Goal: Task Accomplishment & Management: Use online tool/utility

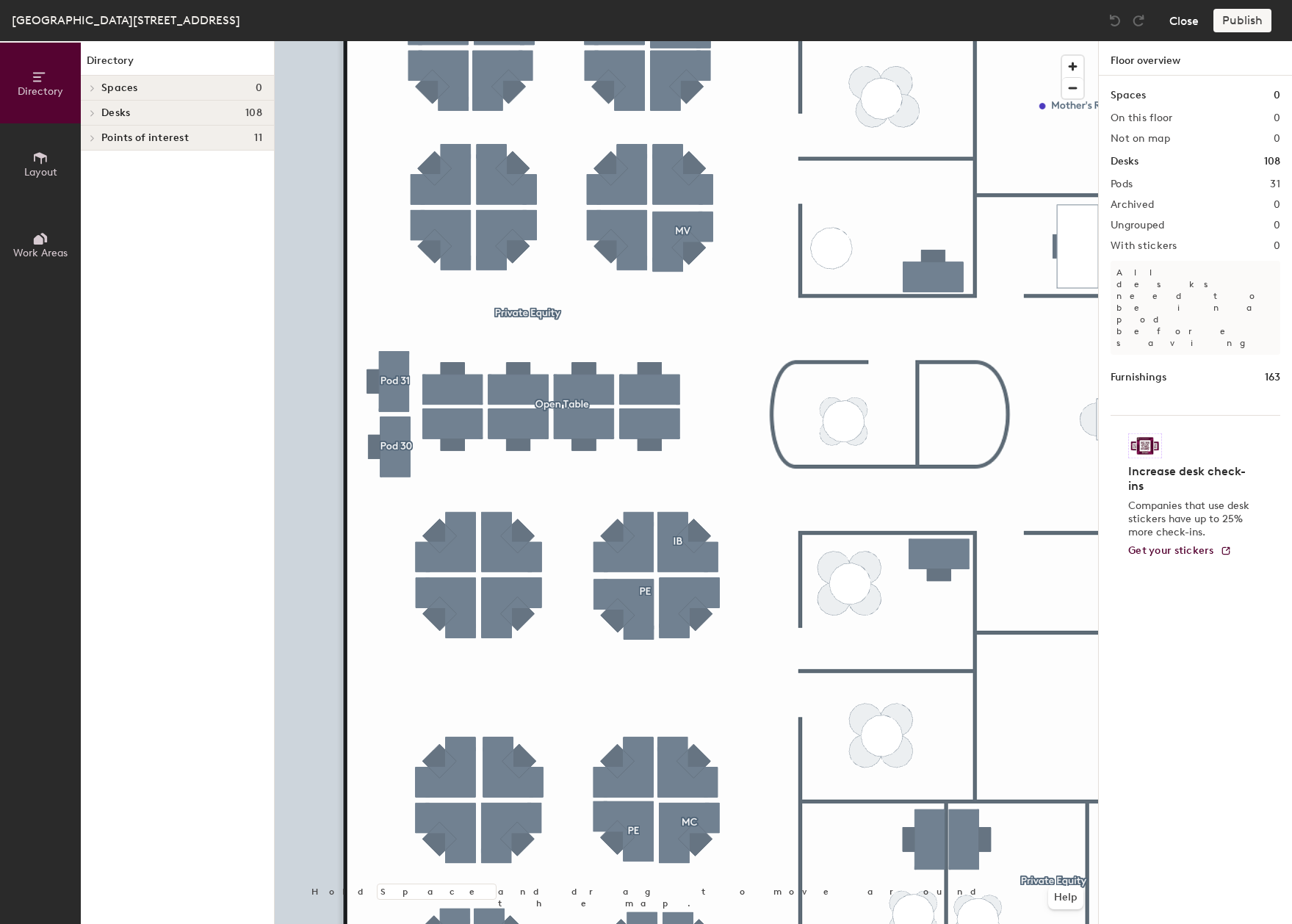
click at [1178, 20] on button "Close" at bounding box center [1184, 20] width 29 height 23
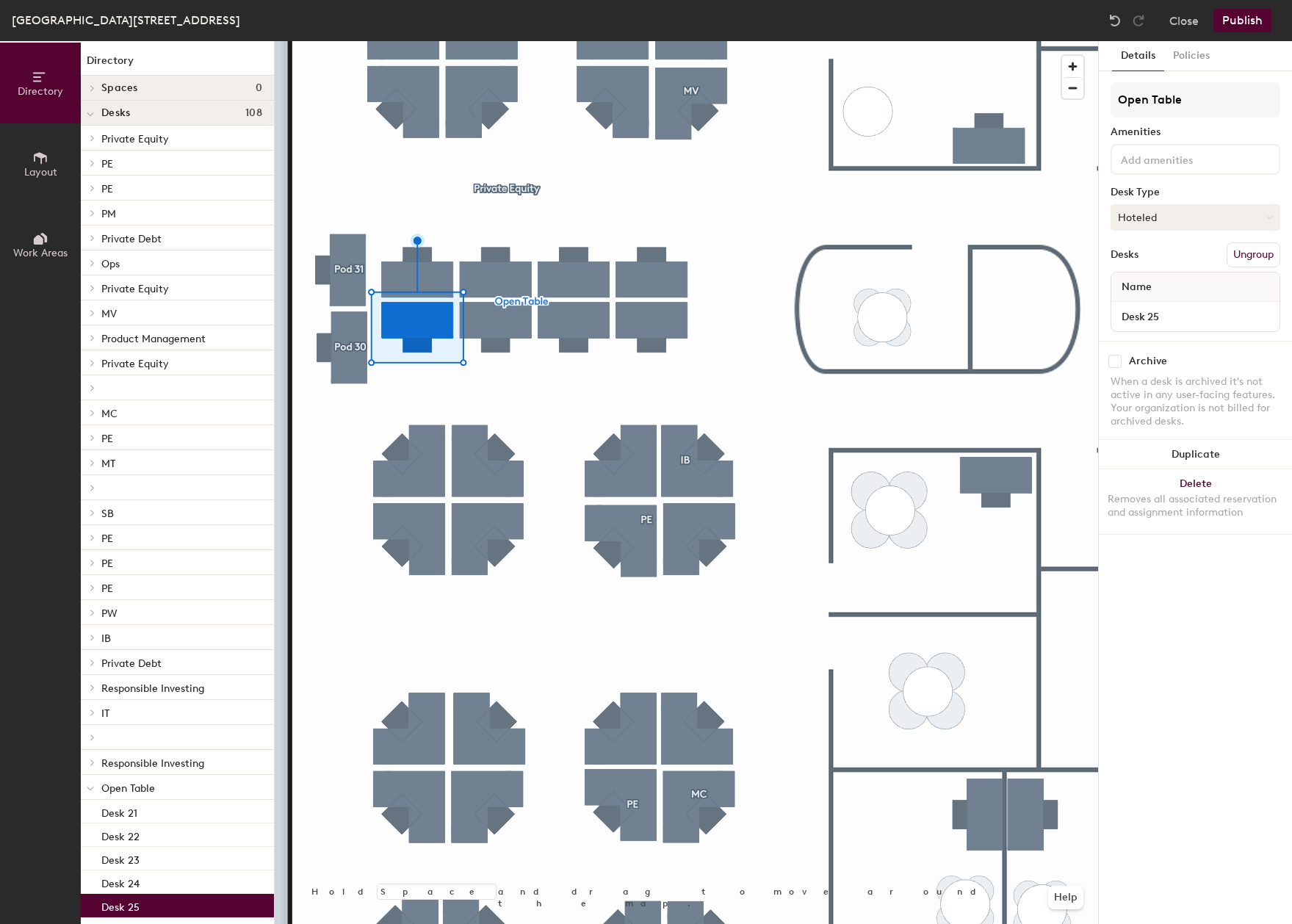
click at [1142, 208] on button "Hoteled" at bounding box center [1195, 217] width 170 height 26
click at [1155, 263] on div "Assigned" at bounding box center [1185, 263] width 147 height 22
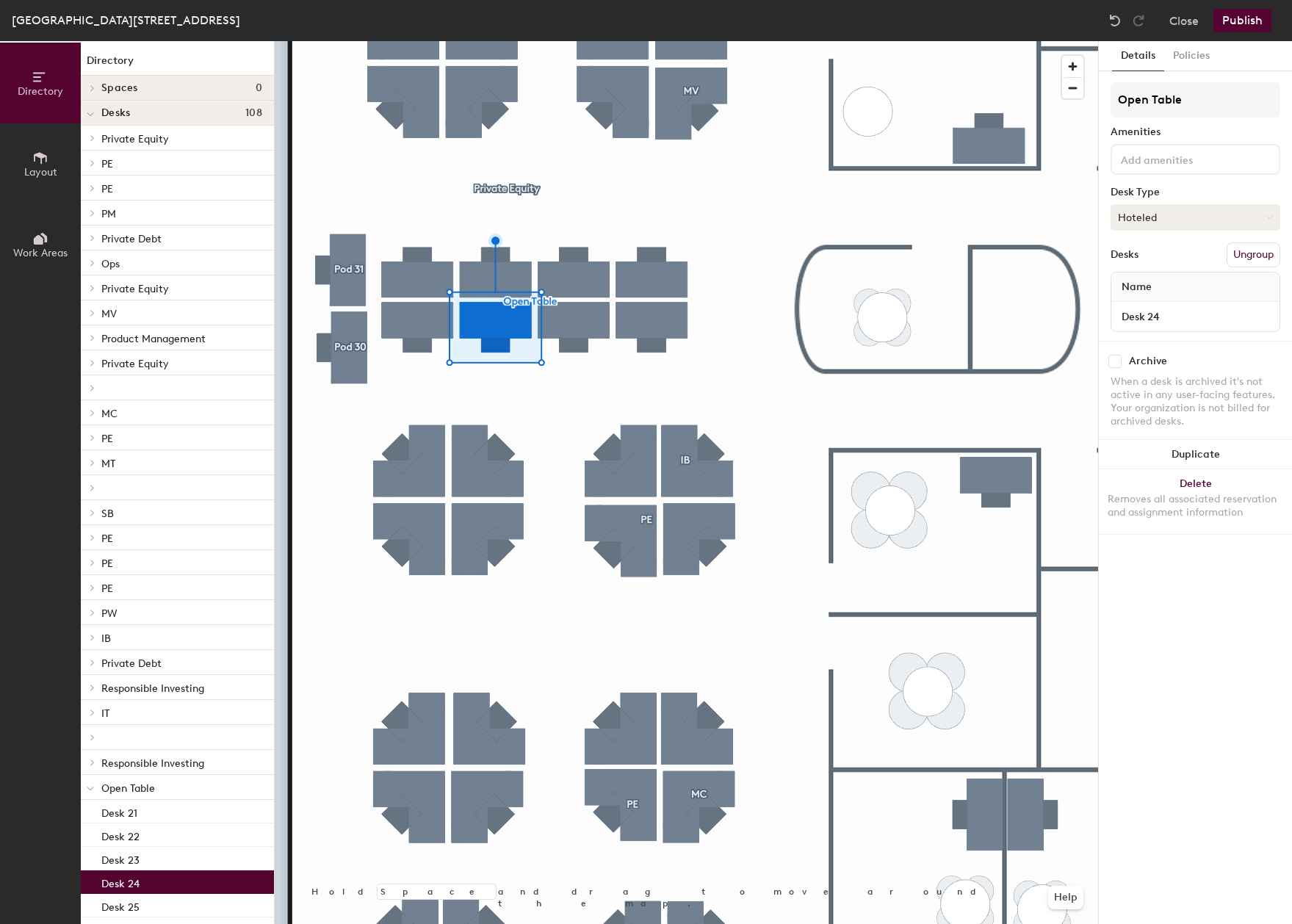
click at [1210, 209] on button "Hoteled" at bounding box center [1195, 217] width 170 height 26
click at [1182, 312] on div "Hoteled" at bounding box center [1185, 306] width 147 height 22
drag, startPoint x: 1163, startPoint y: 221, endPoint x: 1170, endPoint y: 231, distance: 12.2
click at [1164, 220] on button "Hoteled" at bounding box center [1195, 217] width 170 height 26
click at [1174, 307] on div "Hoteled" at bounding box center [1185, 306] width 147 height 22
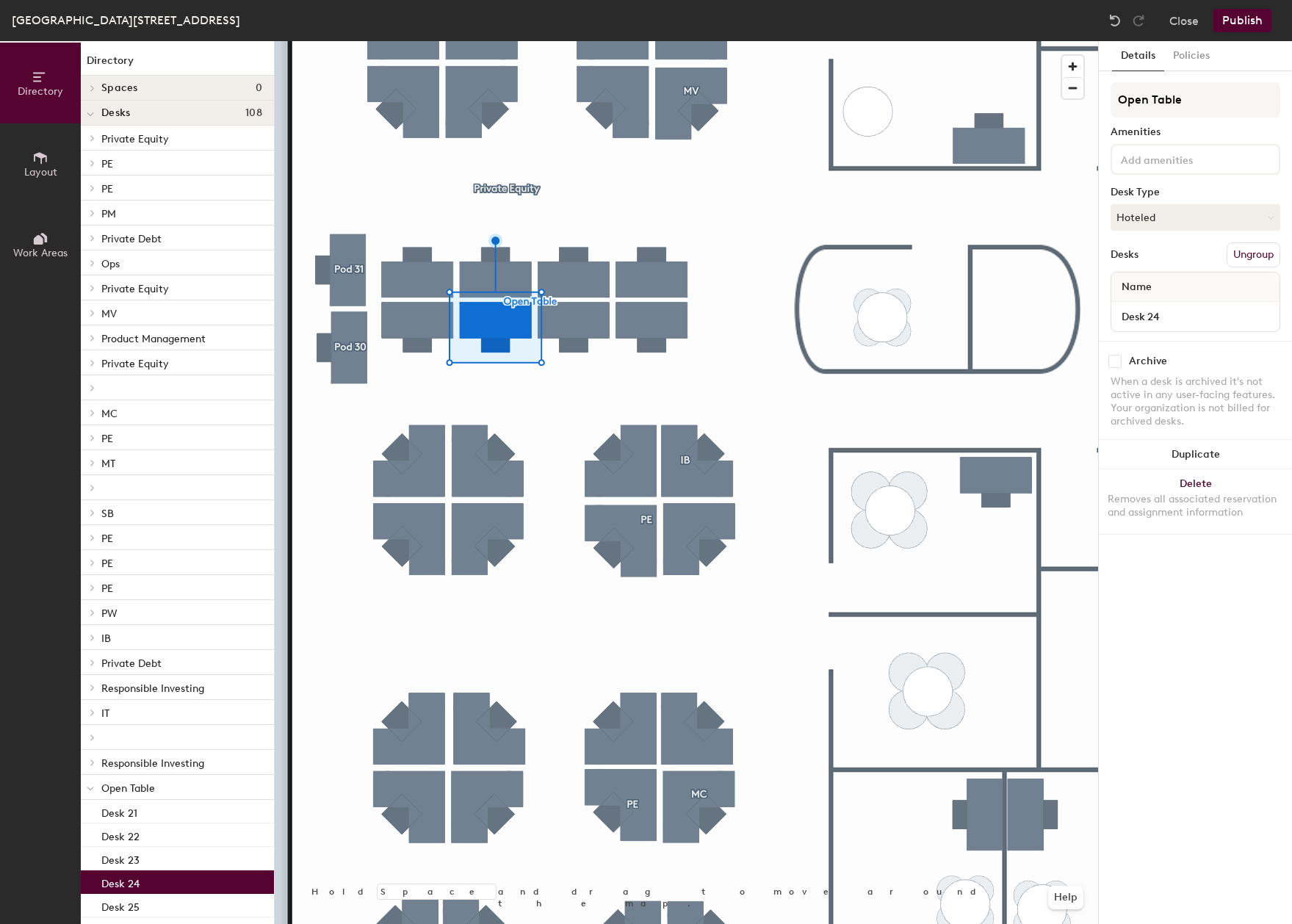
drag, startPoint x: 1142, startPoint y: 221, endPoint x: 1158, endPoint y: 243, distance: 27.2
click at [1143, 221] on button "Hoteled" at bounding box center [1195, 217] width 170 height 26
click at [1147, 261] on div "Assigned" at bounding box center [1185, 263] width 147 height 22
click at [1251, 21] on button "Publish" at bounding box center [1242, 20] width 58 height 23
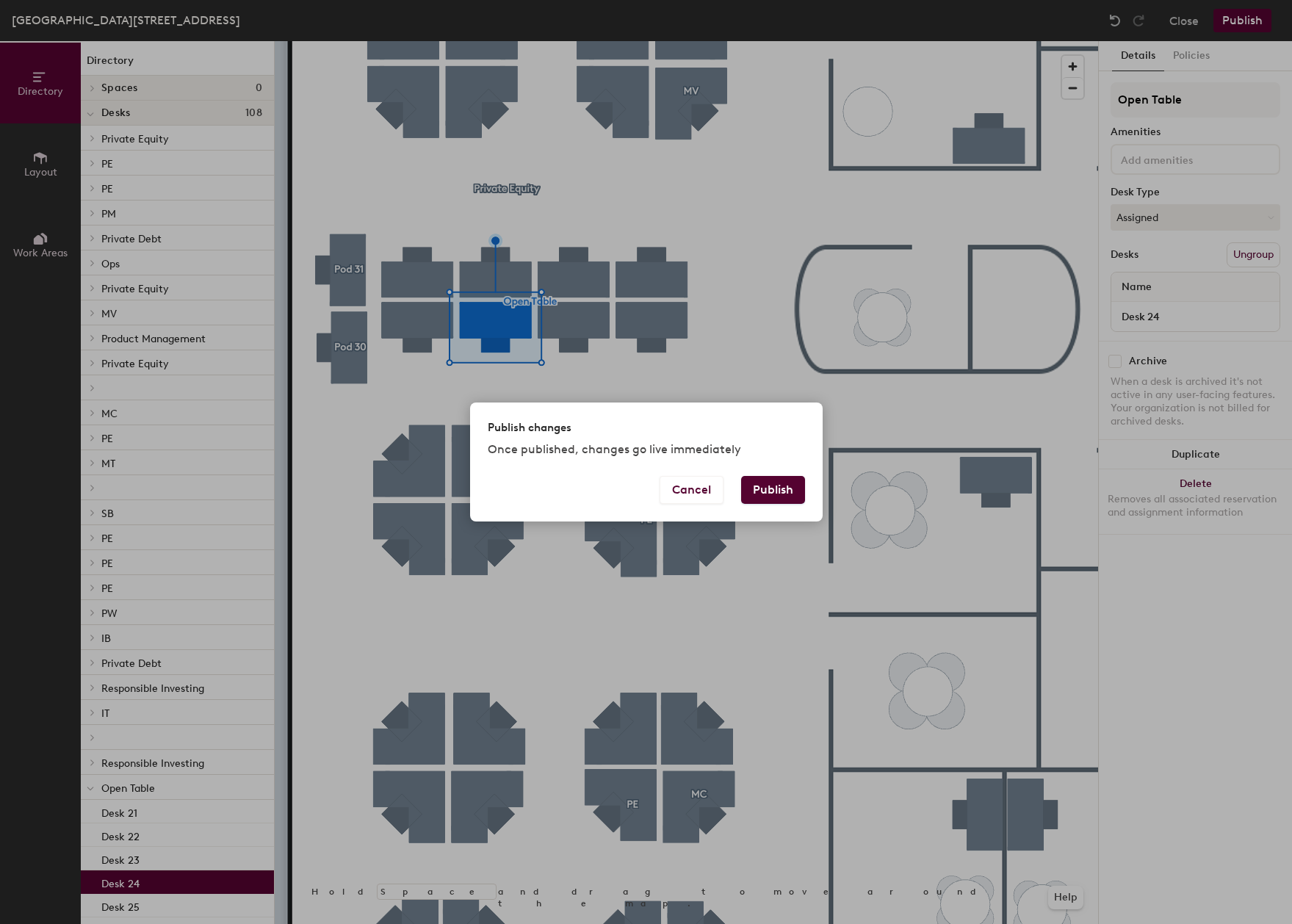
click at [779, 486] on button "Publish" at bounding box center [772, 489] width 64 height 28
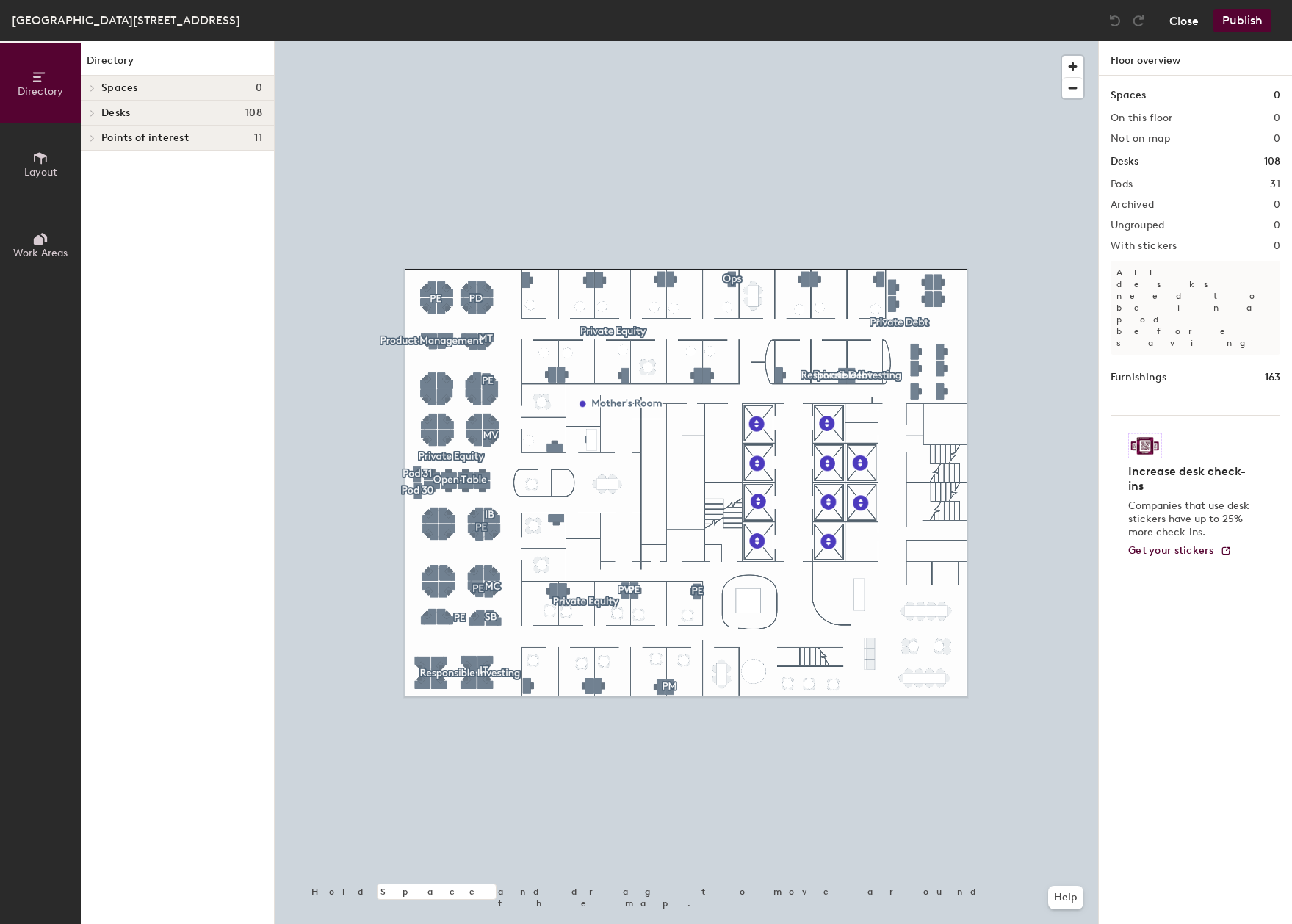
click at [1196, 15] on button "Close" at bounding box center [1184, 20] width 29 height 23
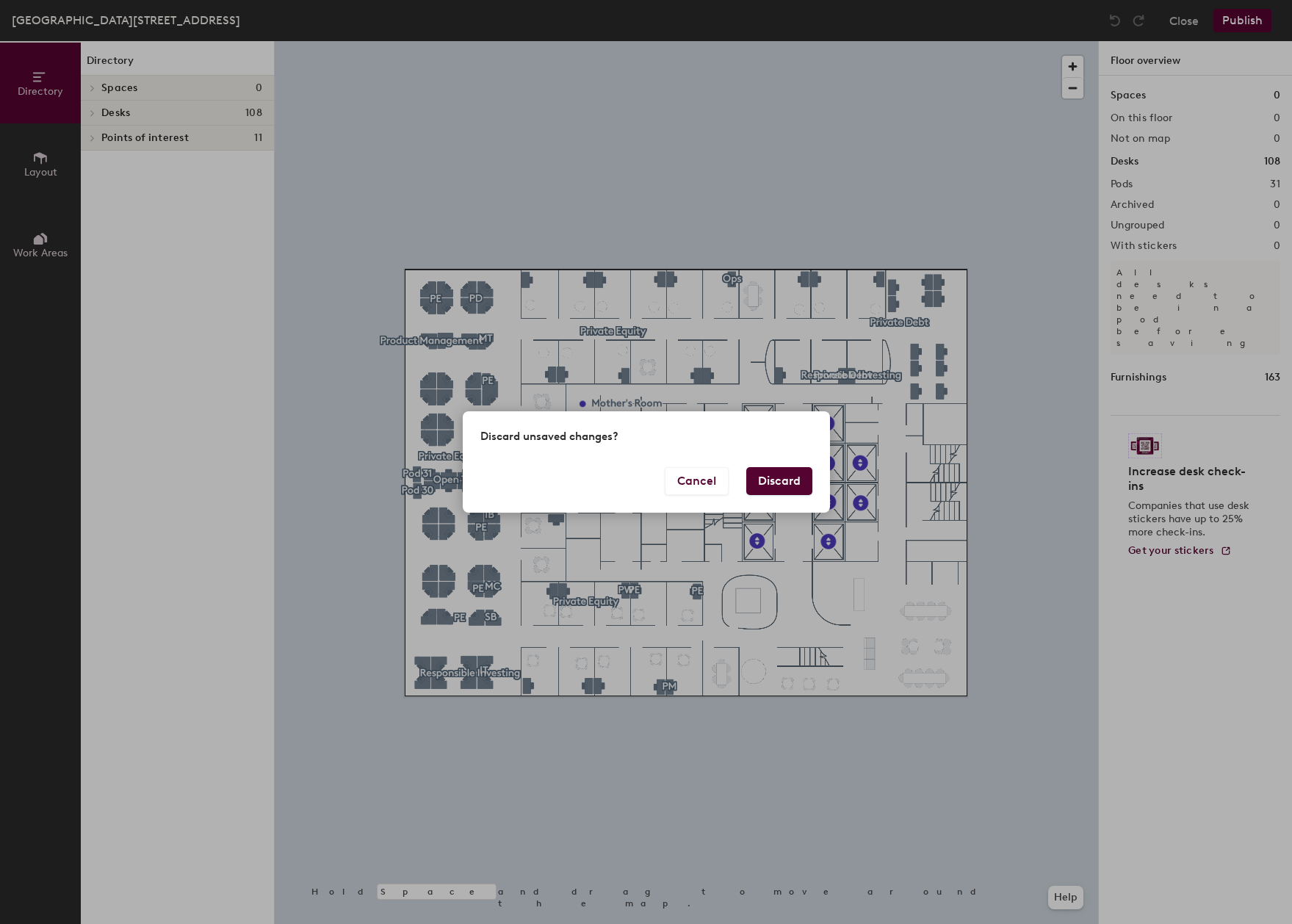
click at [776, 482] on button "Discard" at bounding box center [779, 480] width 66 height 28
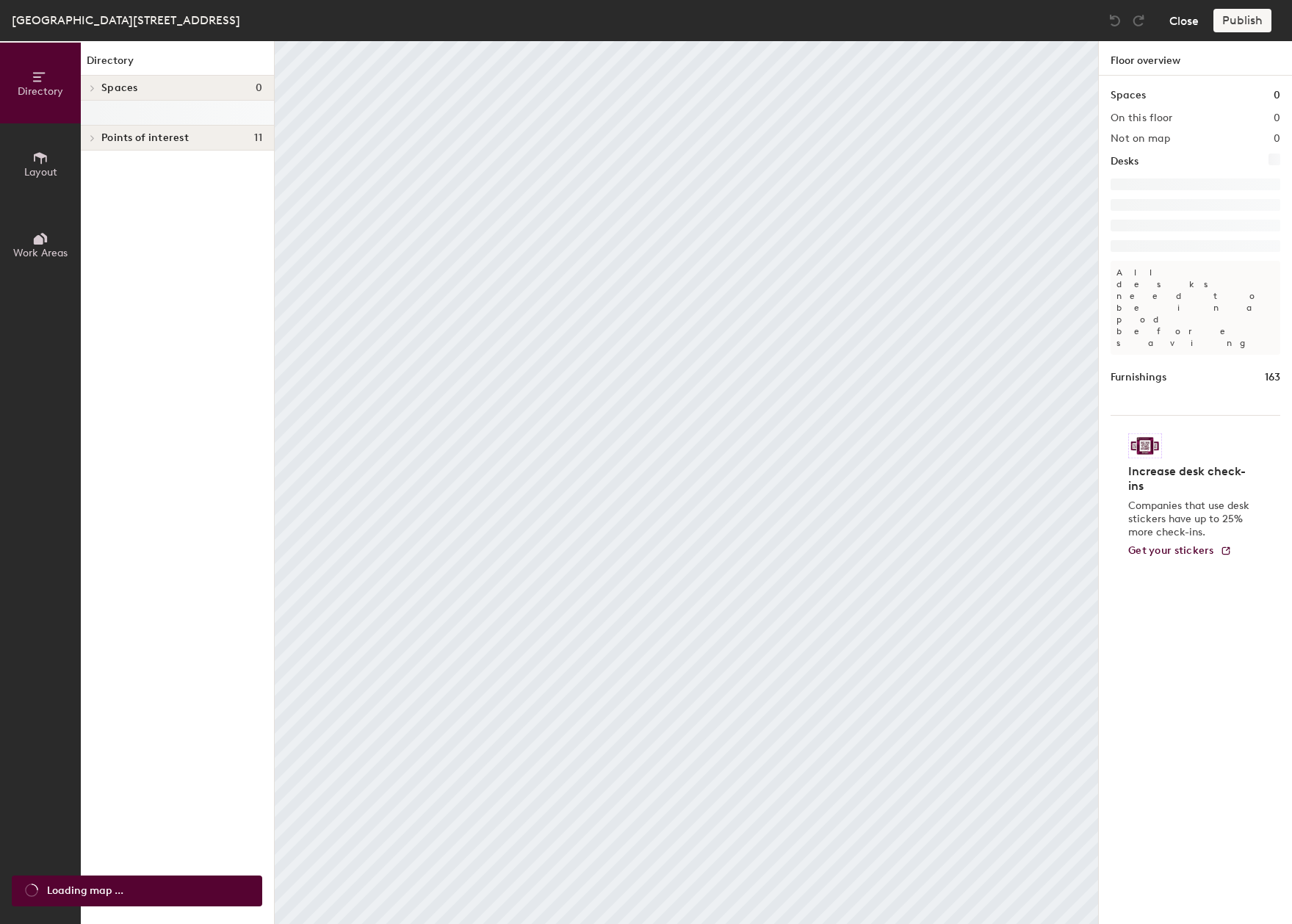
click at [1173, 21] on button "Close" at bounding box center [1184, 20] width 29 height 23
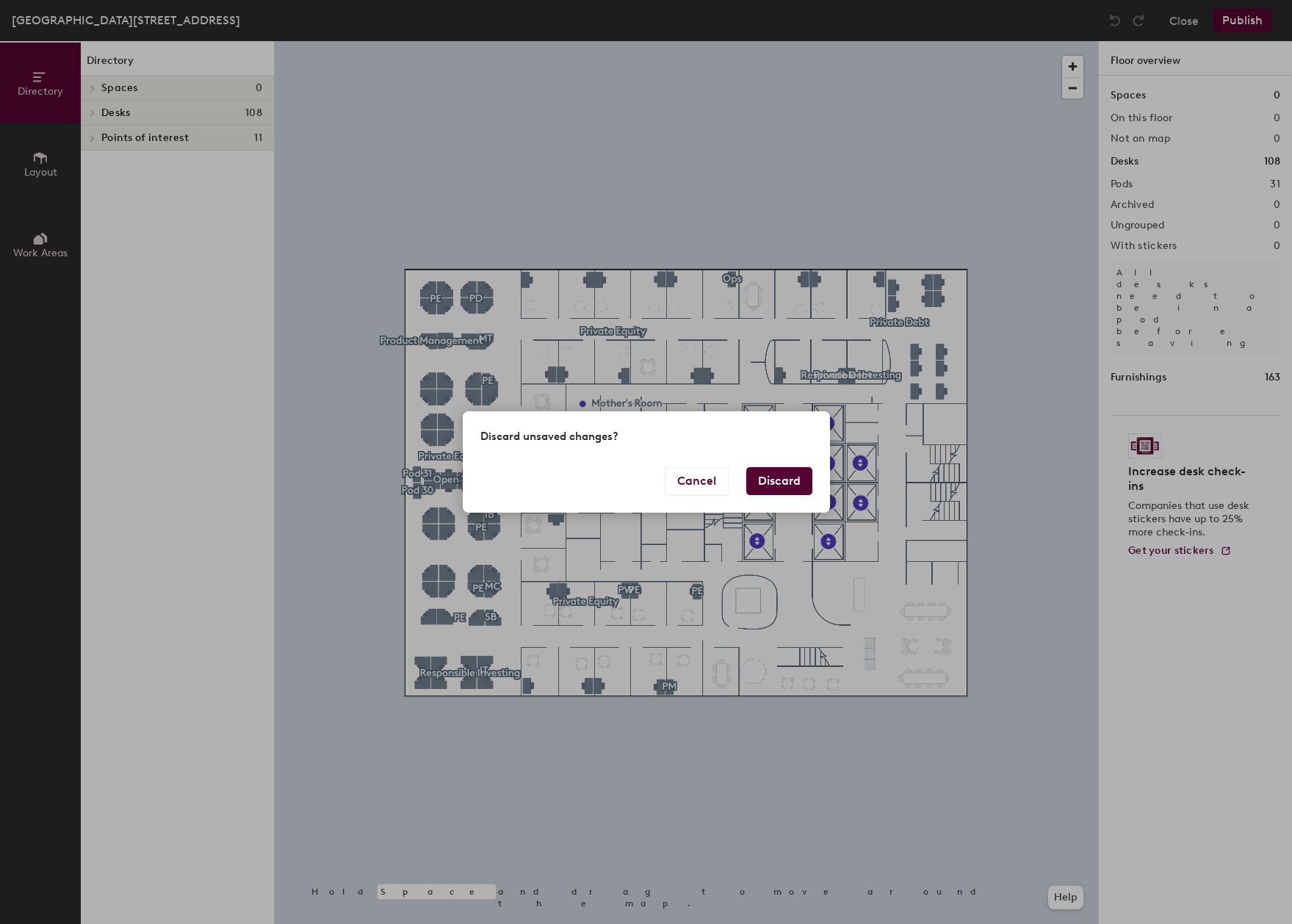
click at [544, 654] on div "Discard unsaved changes? Cancel Discard" at bounding box center [646, 462] width 1292 height 924
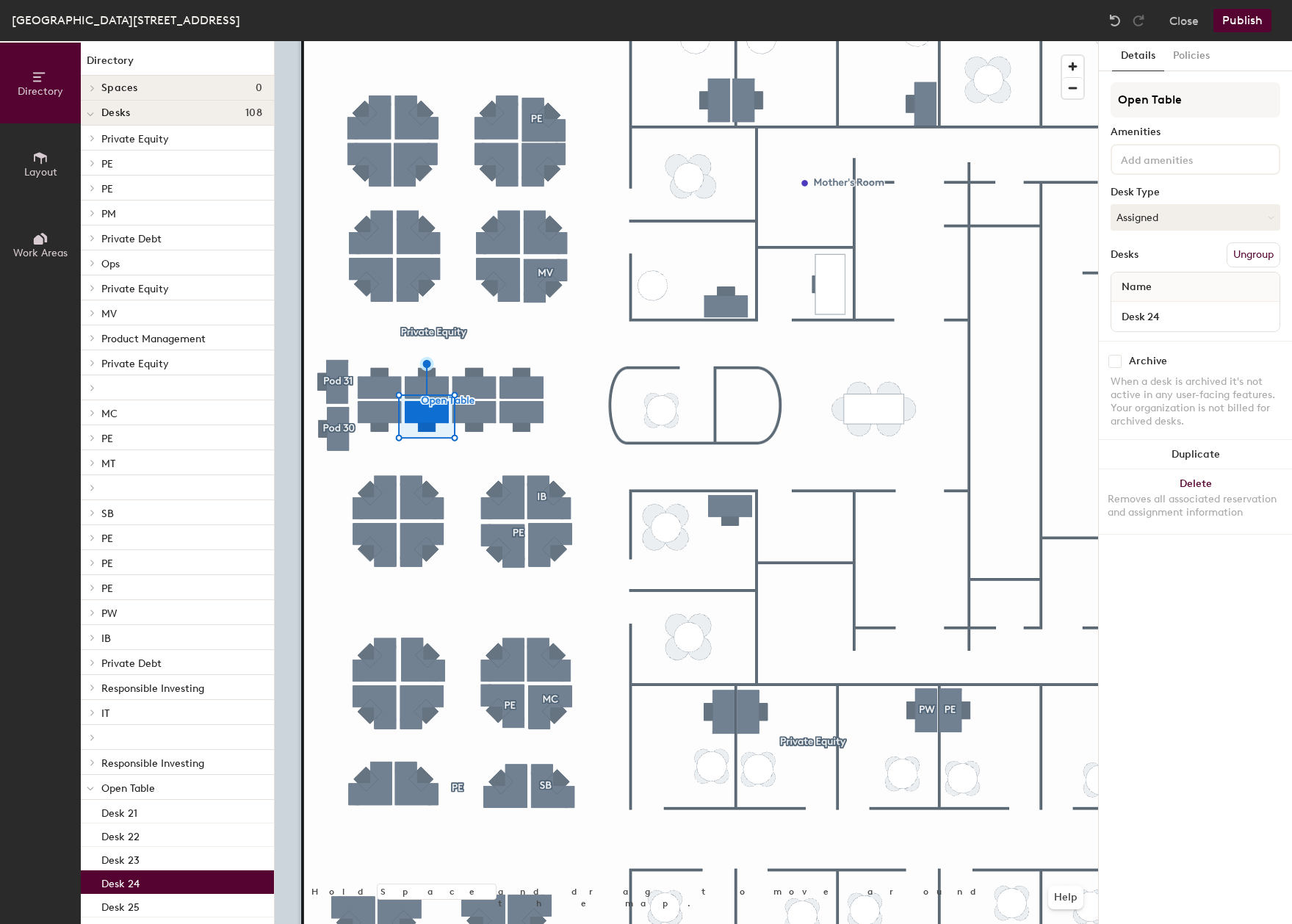
click at [1244, 16] on button "Publish" at bounding box center [1242, 20] width 58 height 23
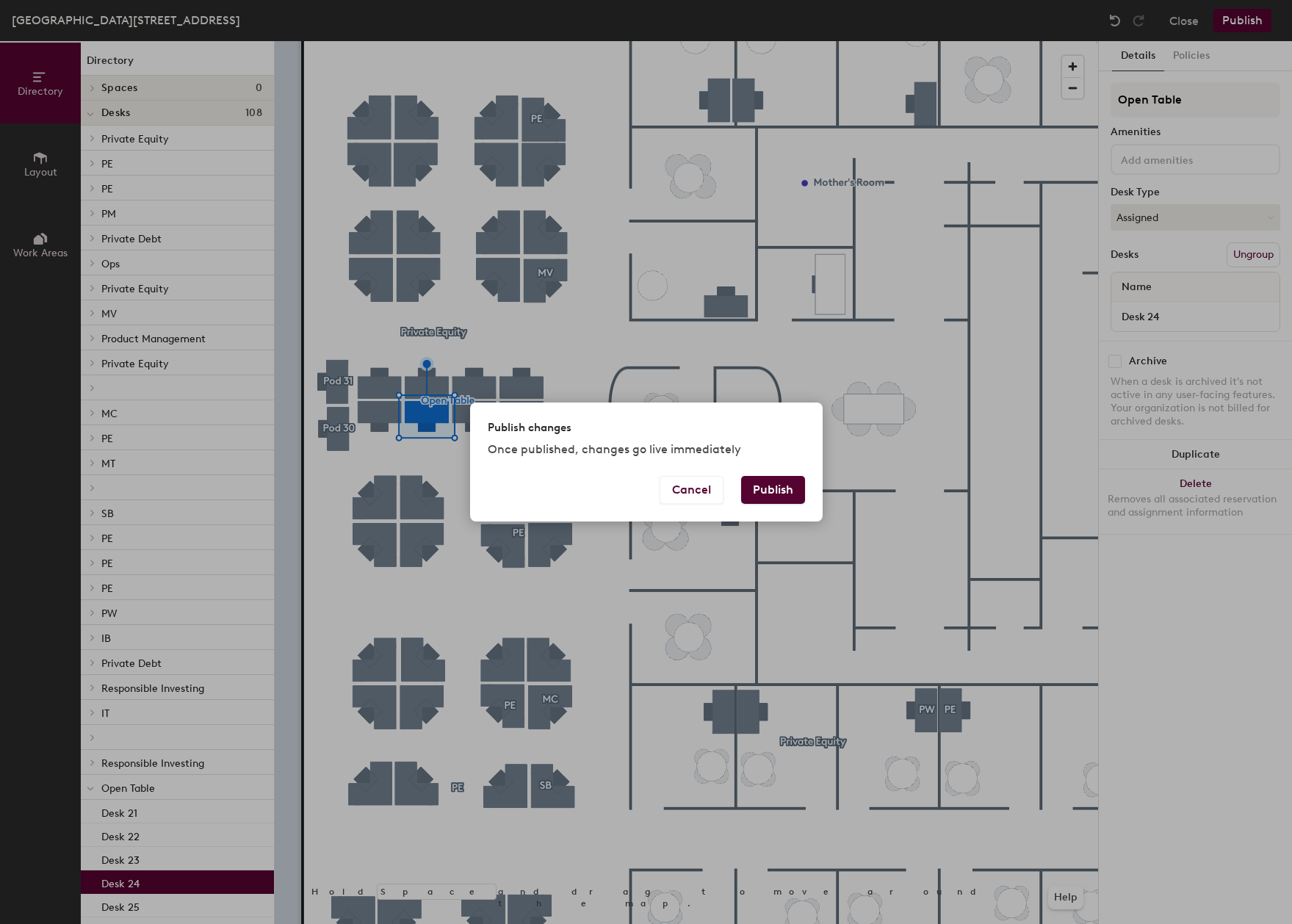
click at [760, 486] on button "Publish" at bounding box center [772, 489] width 64 height 28
